Goal: Find specific page/section: Find specific page/section

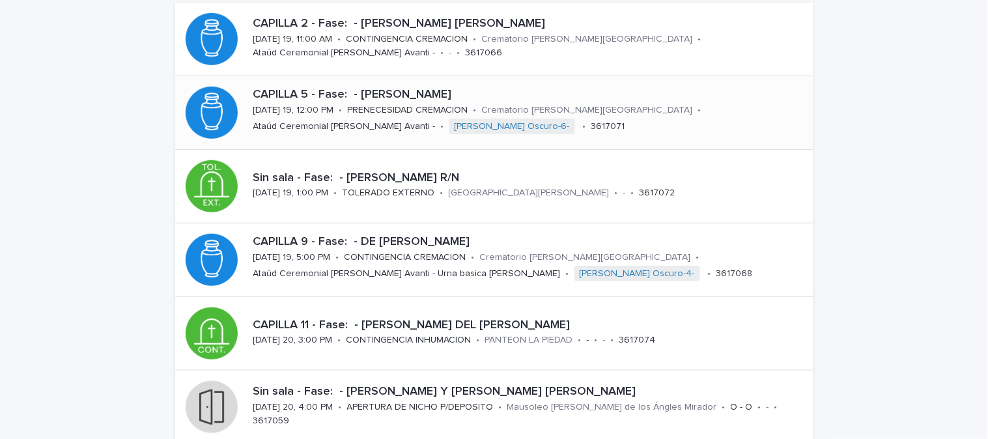
scroll to position [145, 0]
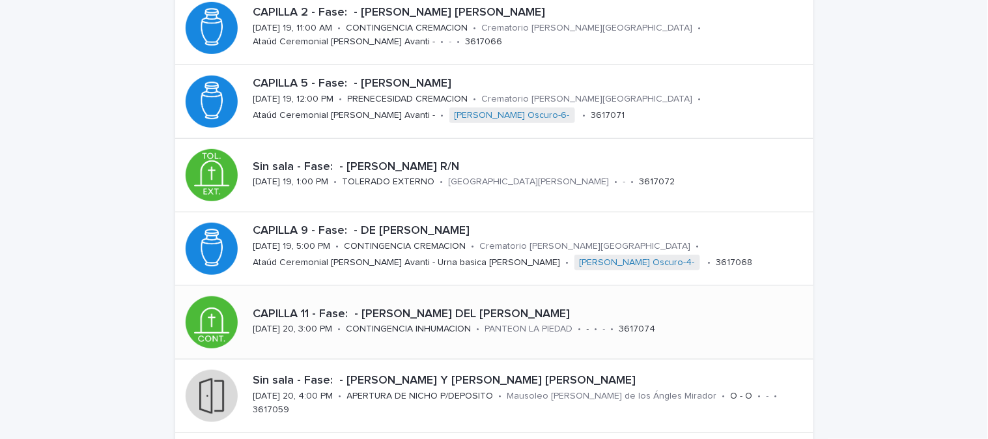
click at [396, 321] on div "CONTINGENCIA INHUMACION" at bounding box center [409, 328] width 125 height 14
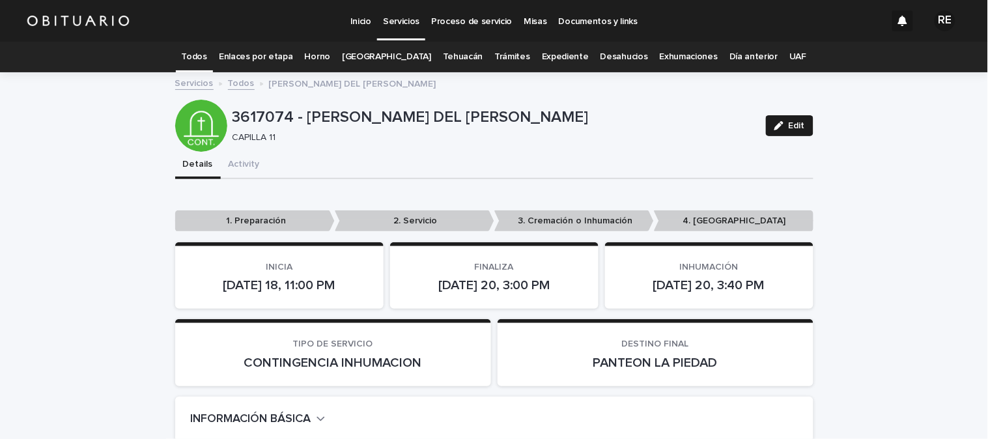
click at [207, 63] on link "Todos" at bounding box center [194, 57] width 25 height 31
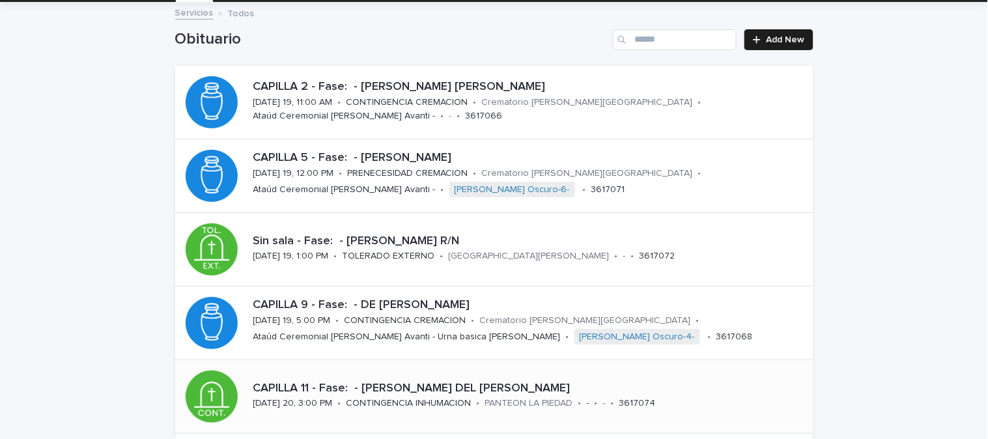
scroll to position [68, 0]
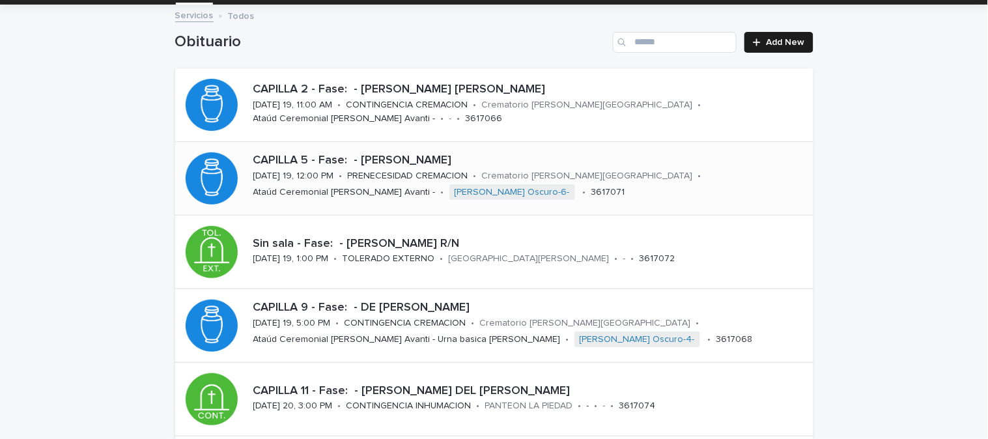
click at [379, 173] on p "PRENECESIDAD CREMACION" at bounding box center [408, 176] width 120 height 11
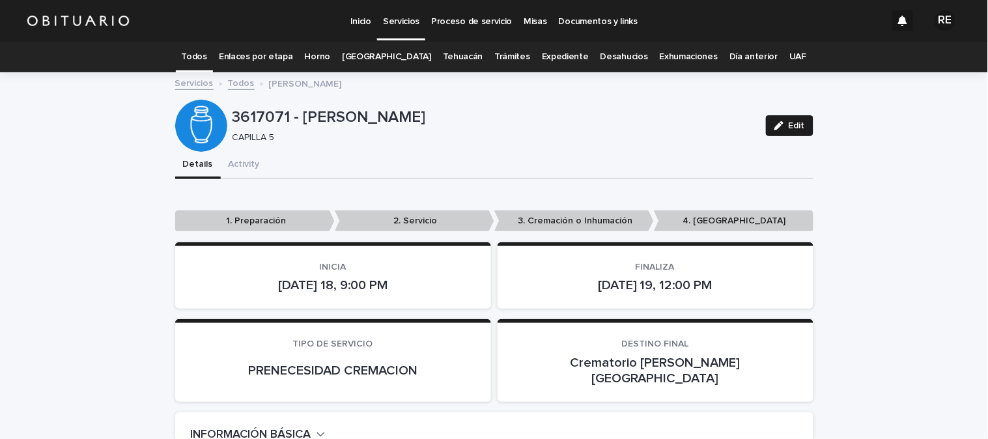
click at [206, 49] on link "Todos" at bounding box center [194, 57] width 25 height 31
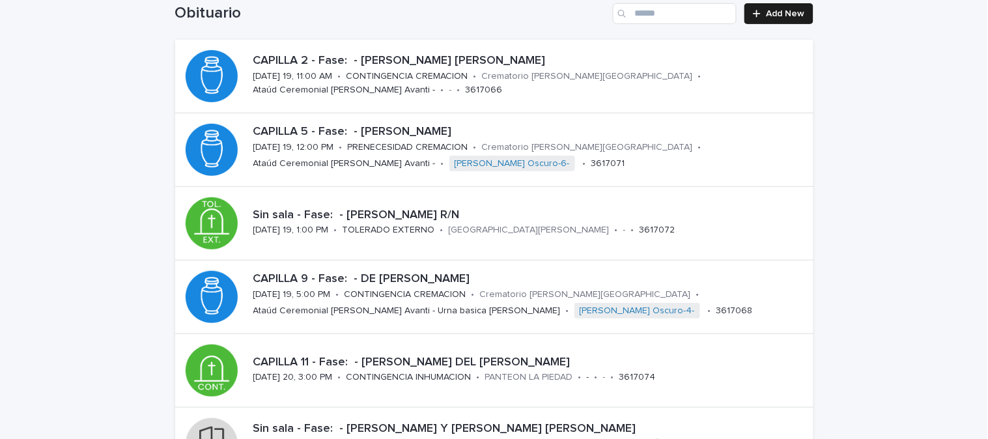
scroll to position [72, 0]
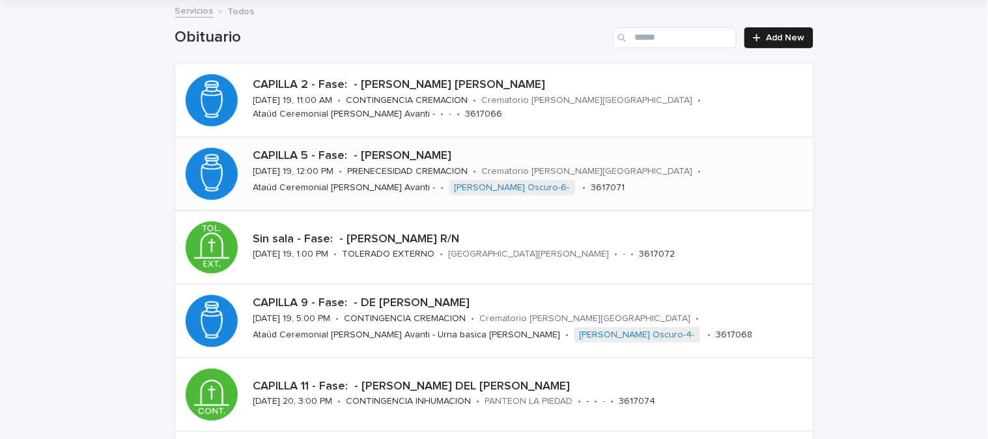
scroll to position [145, 0]
